Goal: Task Accomplishment & Management: Manage account settings

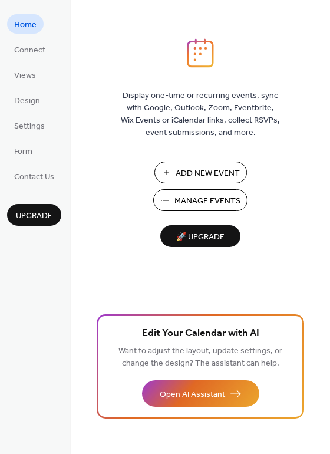
click at [223, 199] on span "Manage Events" at bounding box center [207, 201] width 66 height 12
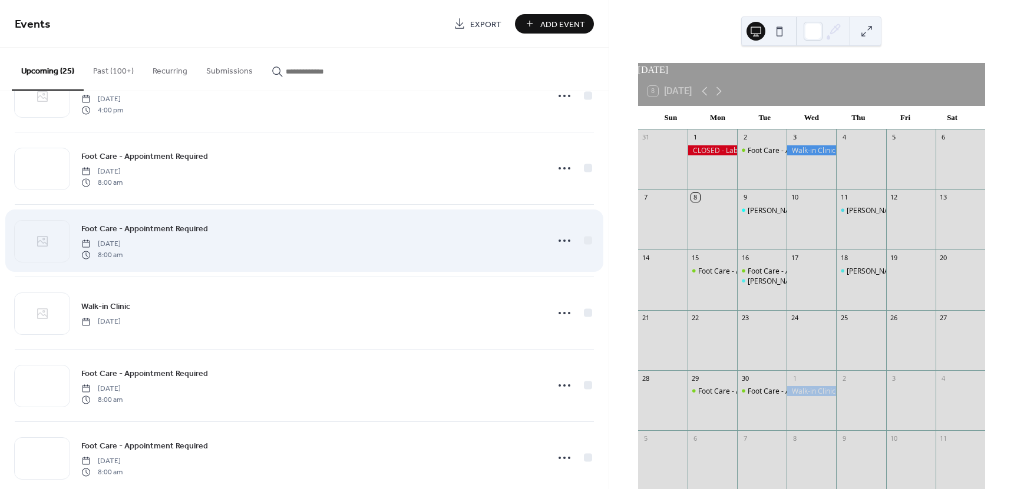
scroll to position [412, 0]
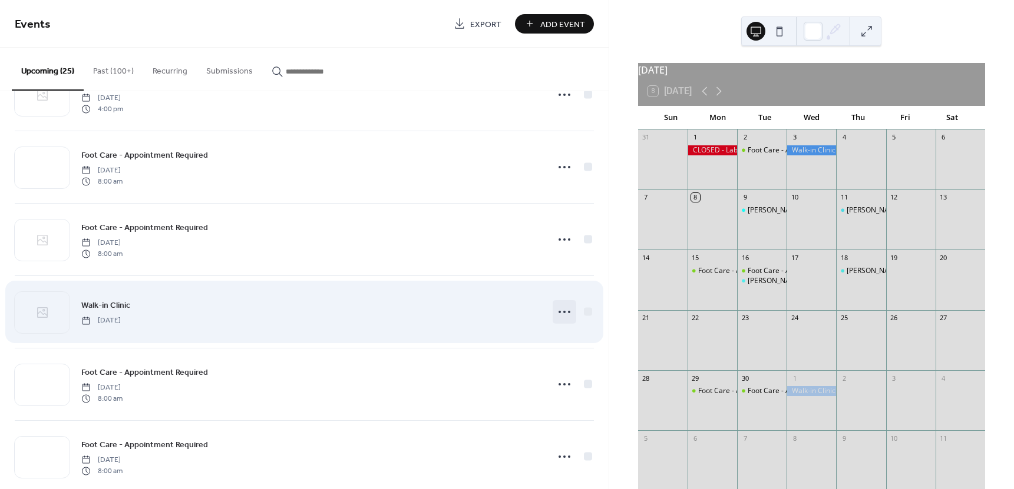
click at [560, 313] on icon at bounding box center [564, 312] width 19 height 19
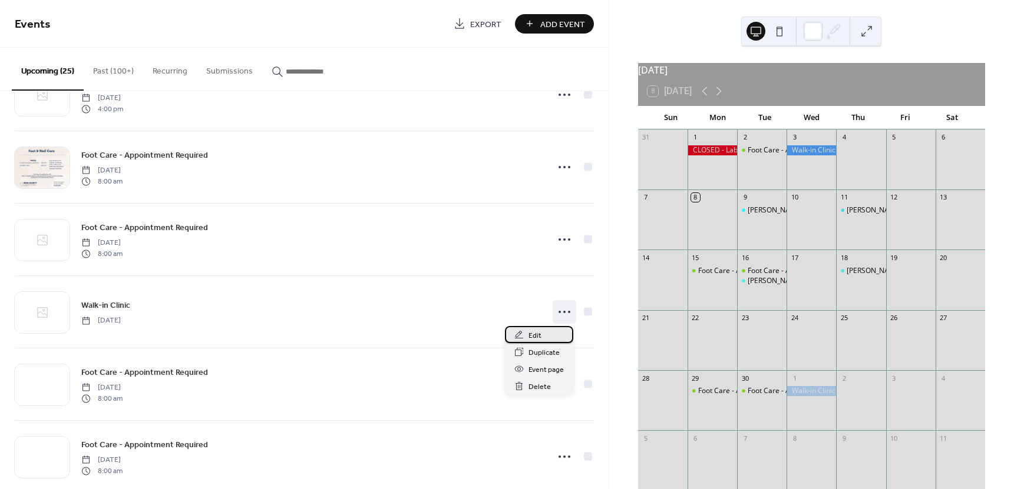
click at [539, 335] on span "Edit" at bounding box center [534, 336] width 13 height 12
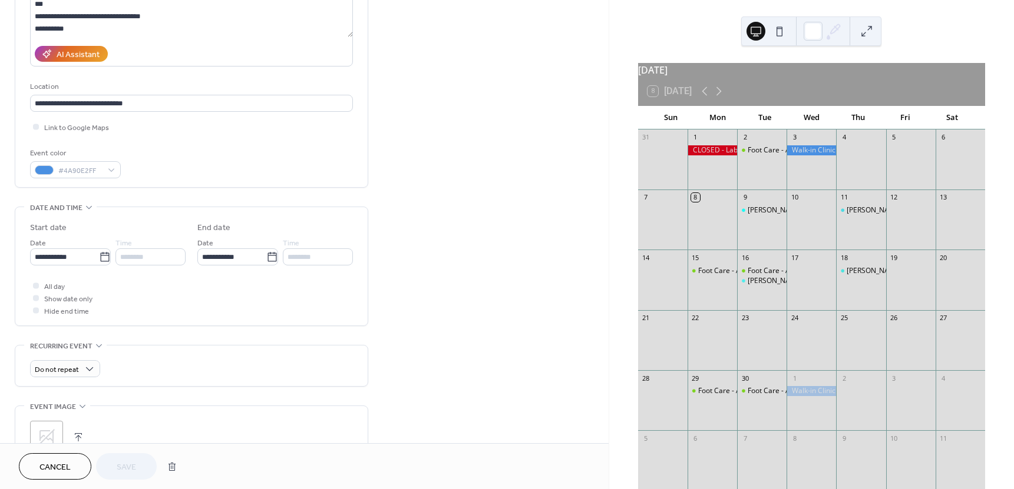
scroll to position [236, 0]
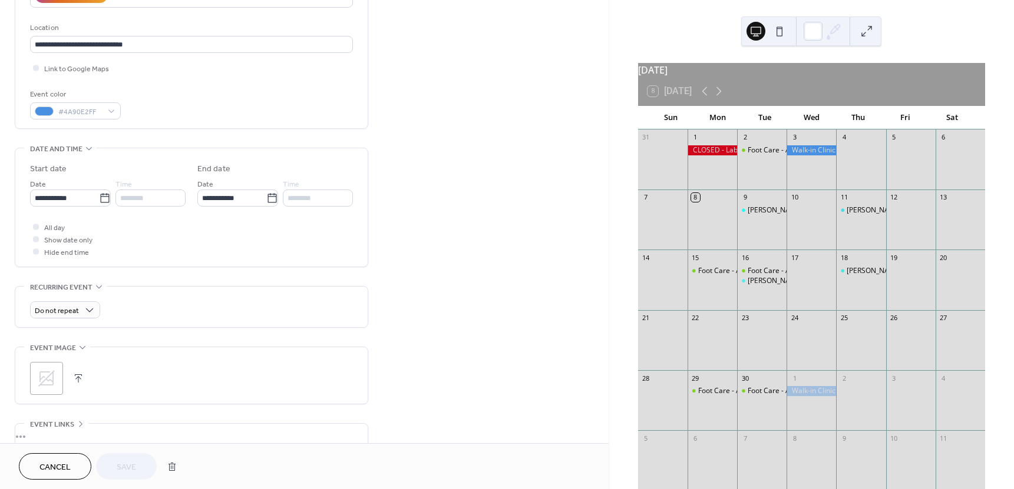
click at [47, 375] on icon at bounding box center [46, 378] width 19 height 19
click at [132, 464] on span "Save" at bounding box center [126, 468] width 19 height 12
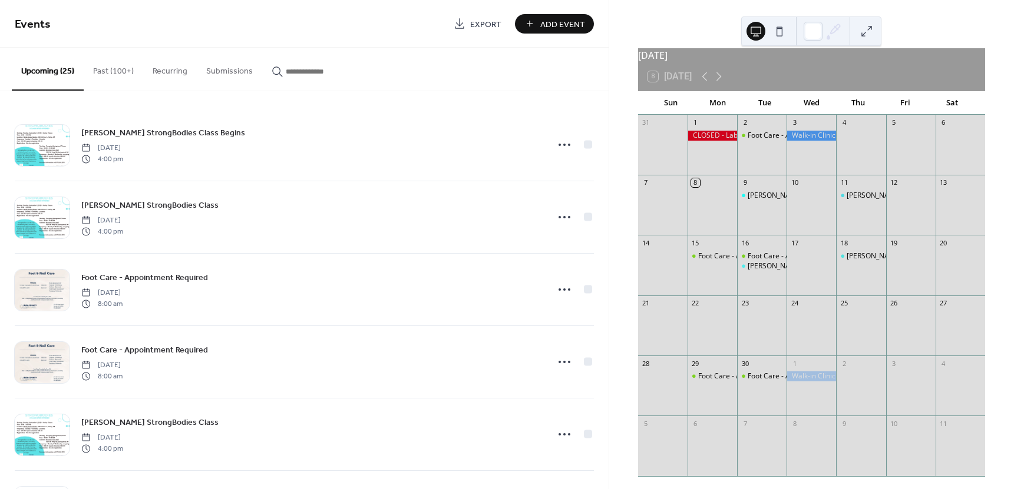
scroll to position [37, 0]
